Goal: Download file/media

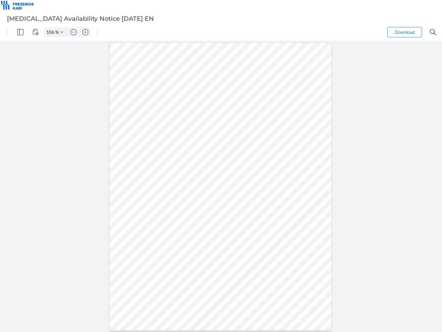
click at [20, 32] on img "Panel" at bounding box center [20, 32] width 6 height 6
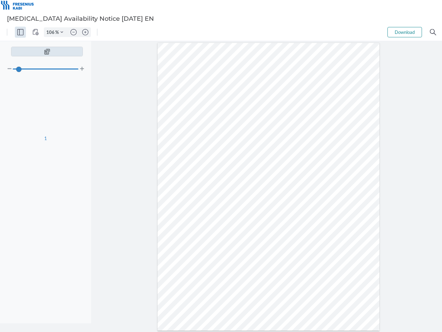
click at [36, 32] on img "View Controls" at bounding box center [35, 32] width 6 height 6
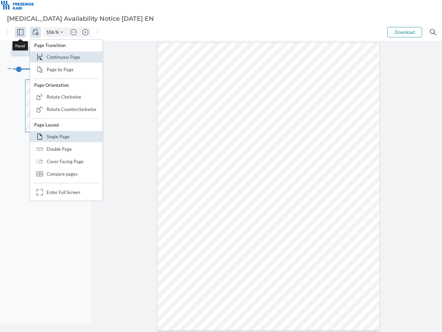
click at [51, 32] on input "106" at bounding box center [49, 32] width 11 height 6
click at [62, 32] on img "Zoom Controls" at bounding box center [61, 32] width 3 height 3
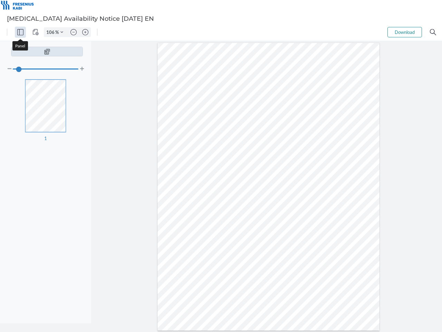
click at [74, 32] on img "Zoom out" at bounding box center [73, 32] width 6 height 6
click at [85, 32] on img "Zoom in" at bounding box center [85, 32] width 6 height 6
type input "106"
click at [405, 32] on button "Download" at bounding box center [405, 32] width 35 height 10
click at [433, 32] on img "Search" at bounding box center [433, 32] width 6 height 6
